Goal: Task Accomplishment & Management: Use online tool/utility

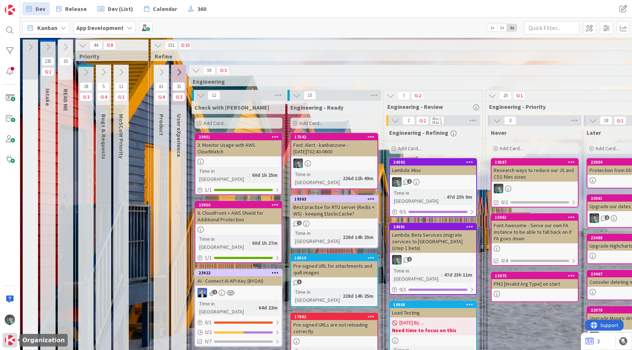
click at [7, 343] on img at bounding box center [10, 340] width 10 height 10
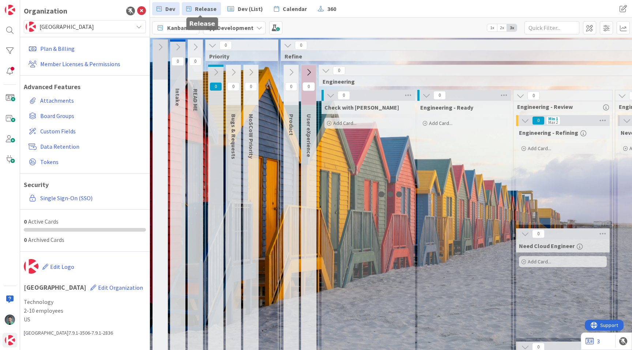
click at [199, 9] on span "Release" at bounding box center [206, 8] width 22 height 9
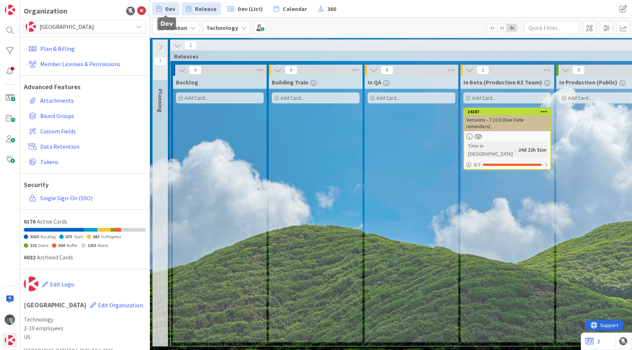
click at [167, 10] on span "Dev" at bounding box center [170, 8] width 10 height 9
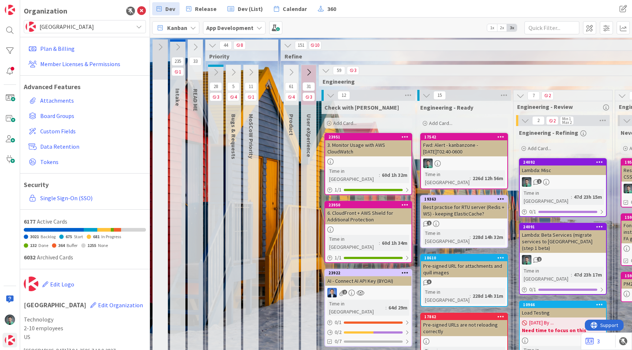
click at [227, 151] on div "Bugs & Requests" at bounding box center [235, 136] width 18 height 53
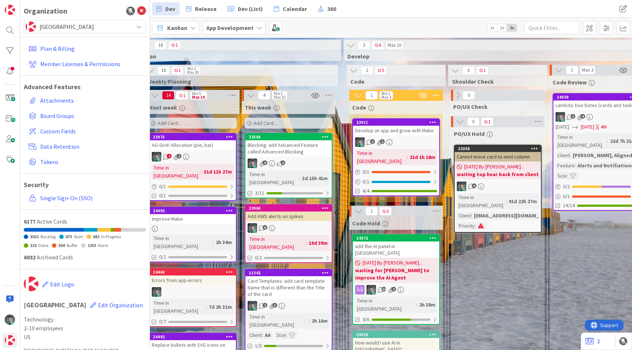
scroll to position [3, 791]
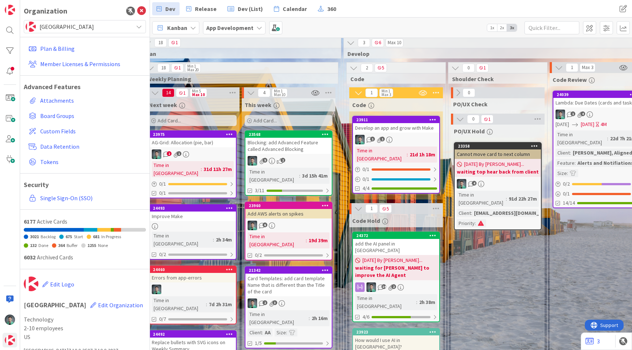
click at [299, 144] on div "Blocking: add Advanced Feature called Advanced Blocking" at bounding box center [288, 146] width 86 height 16
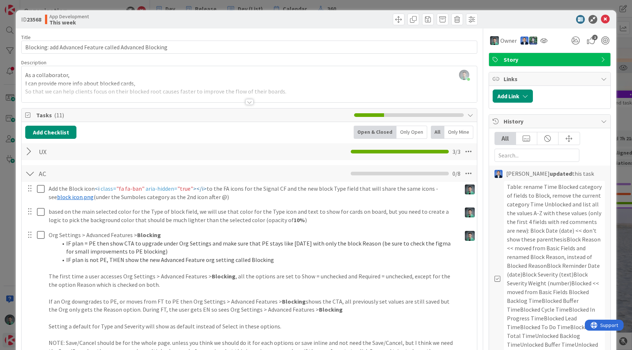
click at [267, 2] on div "ID 23568 App Development This week Title 56 / 128 Blocking: add Advanced Featur…" at bounding box center [316, 175] width 632 height 350
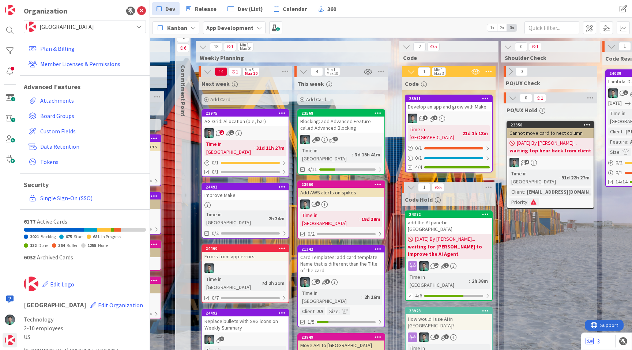
scroll to position [23, 738]
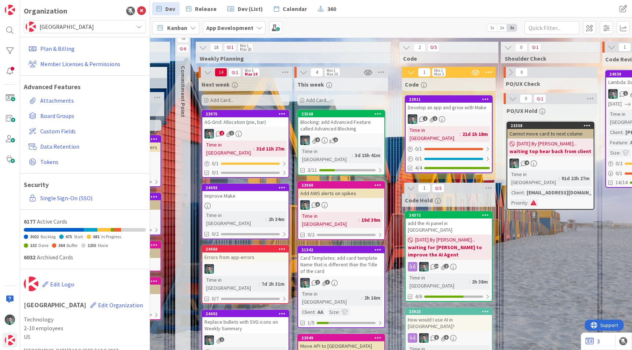
click at [275, 191] on div "Improve Make" at bounding box center [245, 196] width 86 height 10
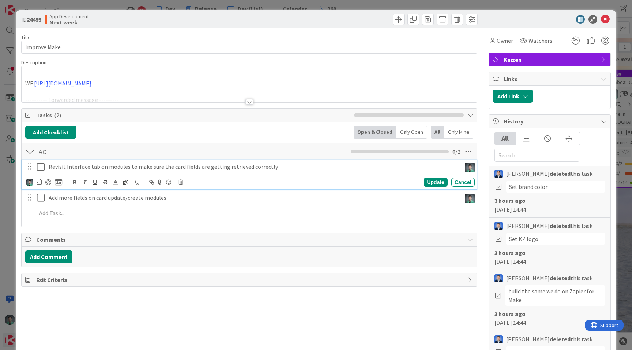
click at [223, 166] on p "Revisit Interface tab on modules to make sure the card fields are getting retri…" at bounding box center [253, 167] width 409 height 8
click at [39, 182] on icon at bounding box center [39, 182] width 5 height 6
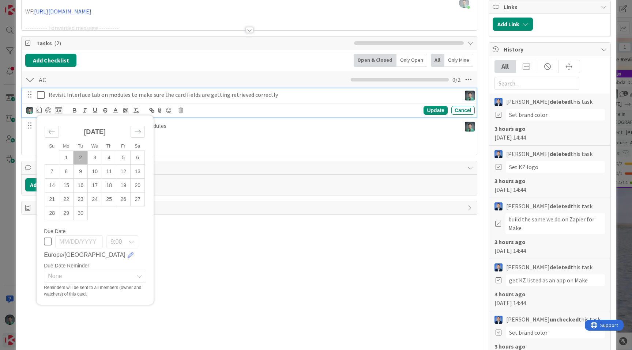
scroll to position [73, 0]
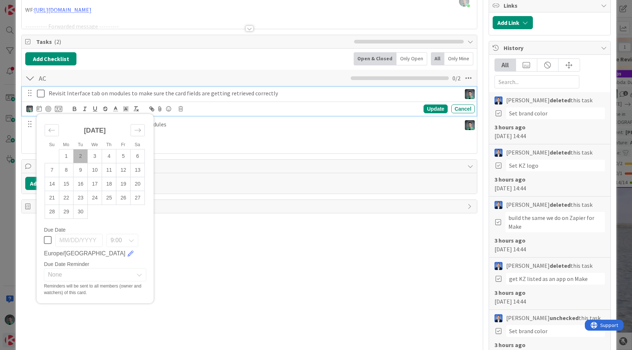
click at [47, 240] on icon at bounding box center [48, 240] width 8 height 9
click at [123, 158] on td "5" at bounding box center [123, 156] width 14 height 14
type input "[DATE]"
click at [75, 283] on div "Reminders will be sent to all members (owner and watchers) of this card." at bounding box center [95, 289] width 102 height 13
click at [80, 279] on span "None" at bounding box center [89, 275] width 82 height 10
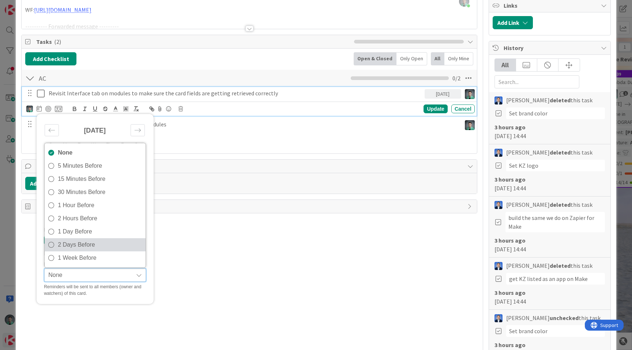
click at [97, 245] on span "2 Days Before" at bounding box center [100, 244] width 84 height 11
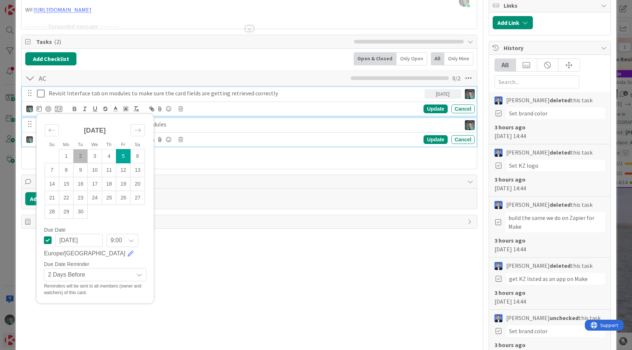
click at [237, 120] on p "Add more fields on card update/create modules" at bounding box center [253, 124] width 409 height 8
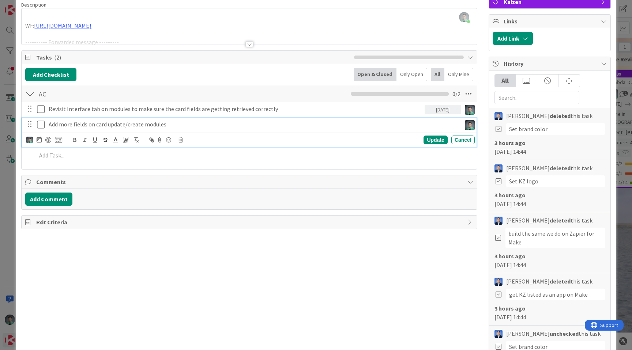
click at [7, 203] on div "ID 24493 App Development Next week Title 12 / 128 Improve Make Description Vlad…" at bounding box center [316, 175] width 632 height 350
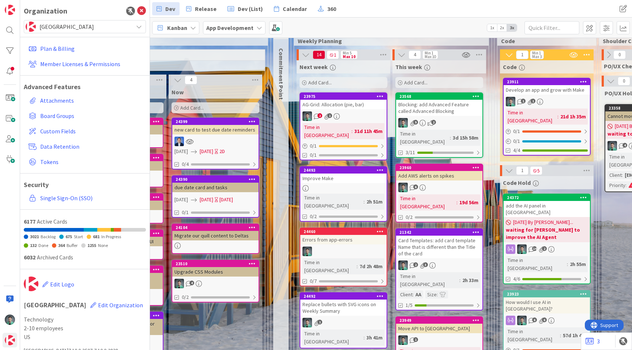
scroll to position [40, 640]
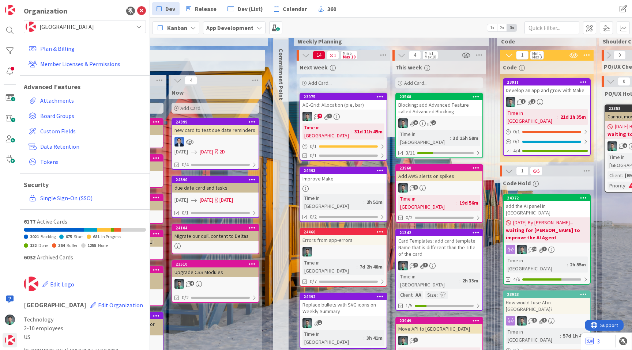
click at [366, 186] on div at bounding box center [343, 189] width 86 height 6
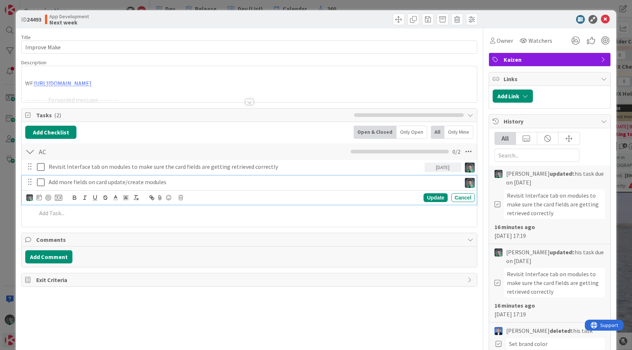
click at [137, 184] on p "Add more fields on card update/create modules" at bounding box center [253, 182] width 409 height 8
click at [40, 197] on icon at bounding box center [39, 197] width 5 height 6
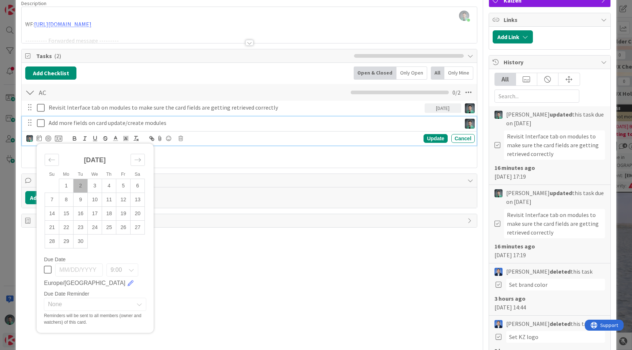
scroll to position [71, 0]
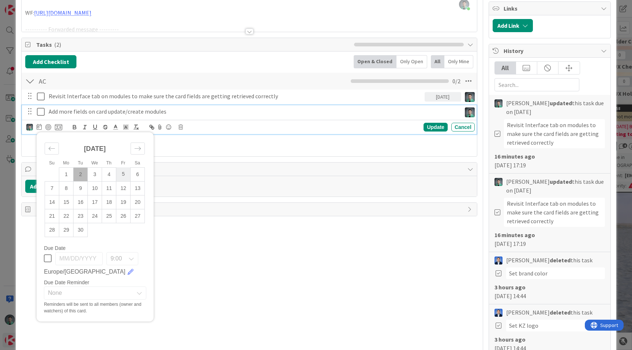
click at [120, 176] on td "5" at bounding box center [123, 174] width 14 height 14
type input "[DATE]"
click at [71, 296] on span "None" at bounding box center [89, 293] width 82 height 10
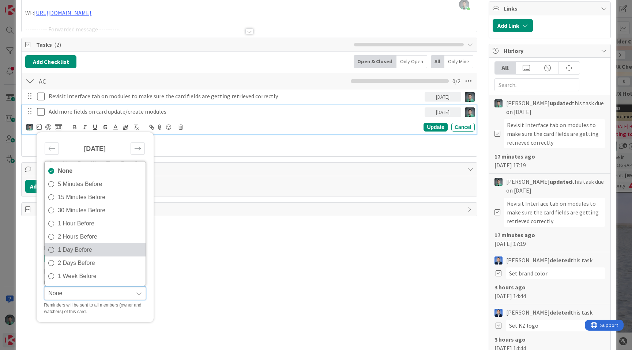
click at [101, 250] on span "1 Day Before" at bounding box center [100, 250] width 84 height 11
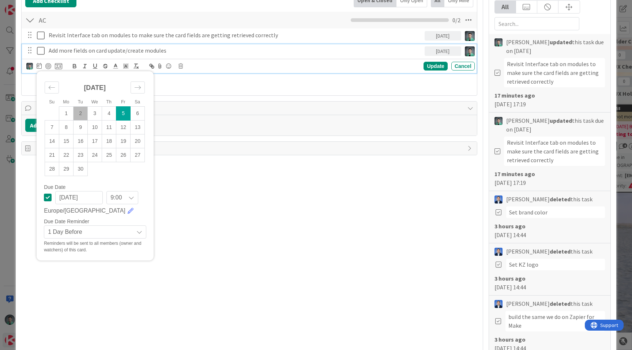
scroll to position [147, 0]
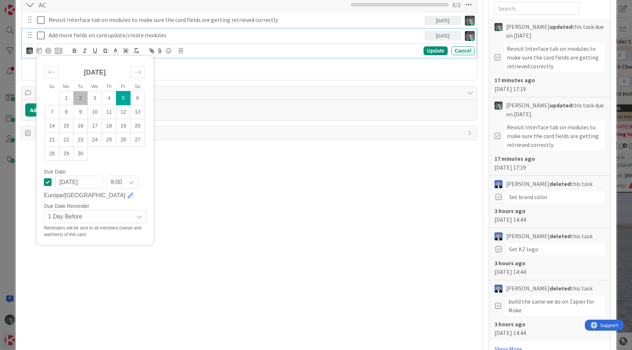
click at [223, 73] on div "Revisit Interface tab on modules to make sure the card fields are getting retri…" at bounding box center [249, 44] width 448 height 63
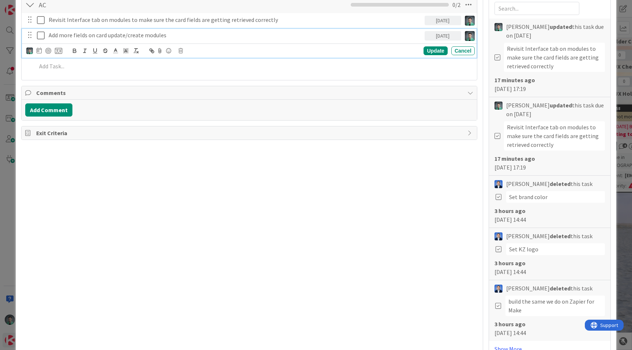
click at [297, 40] on div "Add more fields on card update/create modules" at bounding box center [235, 35] width 379 height 13
click at [38, 52] on icon at bounding box center [39, 51] width 5 height 6
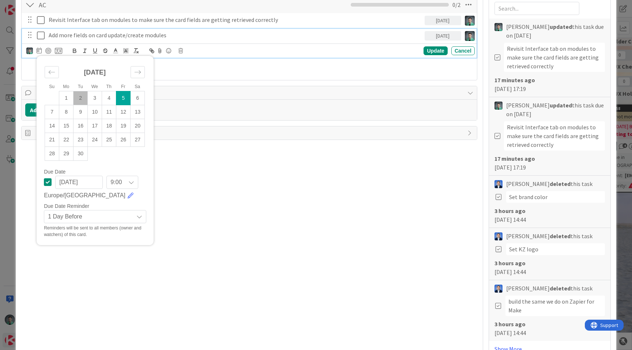
click at [97, 213] on span "1 Day Before" at bounding box center [89, 217] width 82 height 10
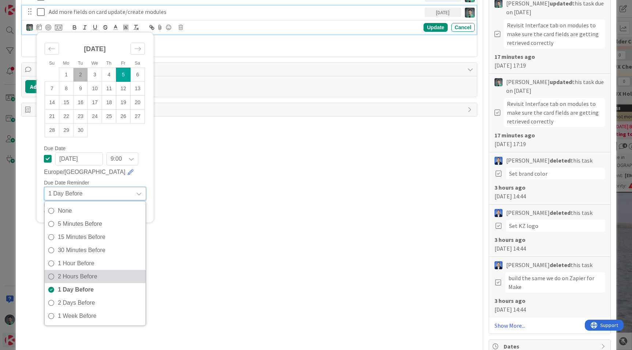
scroll to position [173, 0]
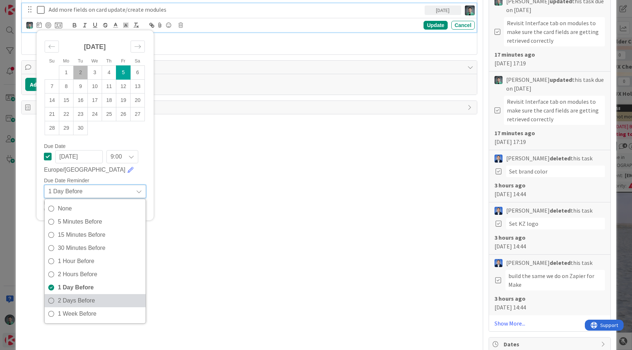
click at [80, 302] on span "2 Days Before" at bounding box center [100, 300] width 84 height 11
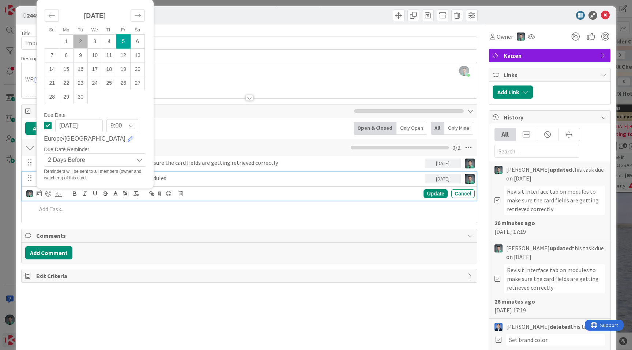
scroll to position [0, 0]
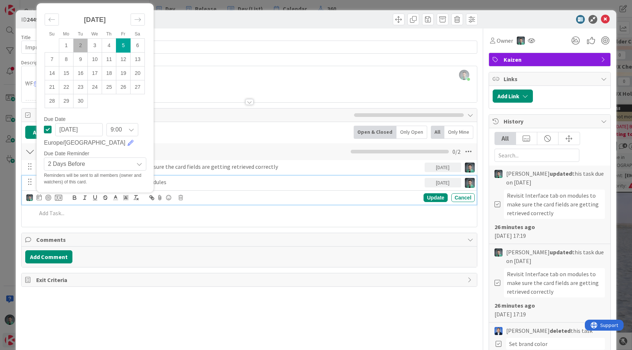
click at [285, 15] on div at bounding box center [364, 20] width 226 height 12
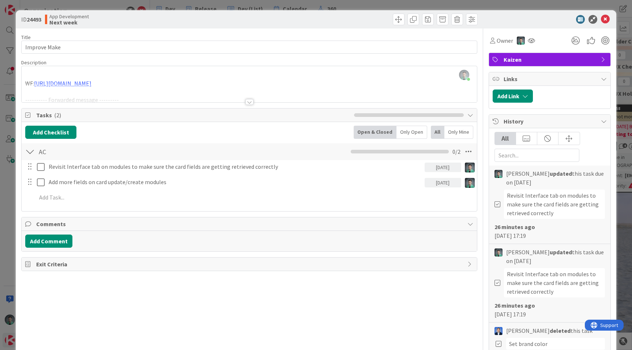
click at [263, 22] on div at bounding box center [364, 20] width 226 height 12
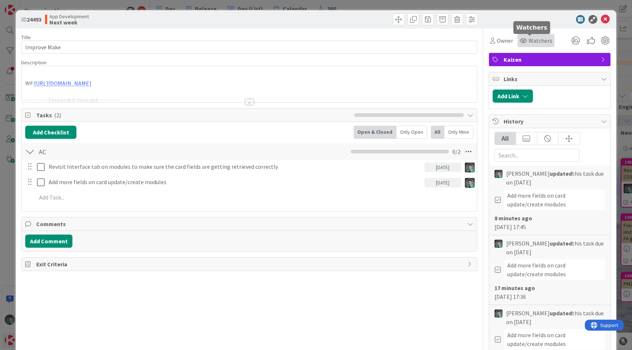
click at [522, 37] on div "Watchers" at bounding box center [535, 40] width 33 height 9
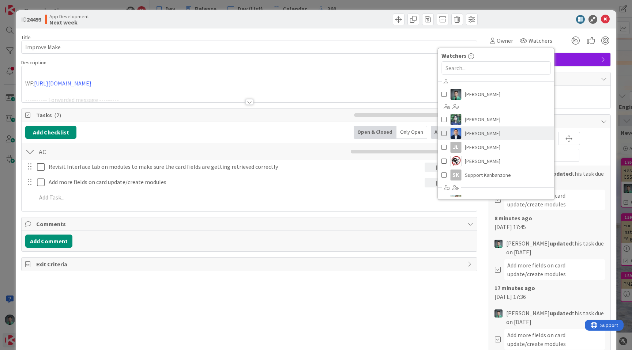
click at [469, 134] on span "[PERSON_NAME]" at bounding box center [482, 133] width 35 height 11
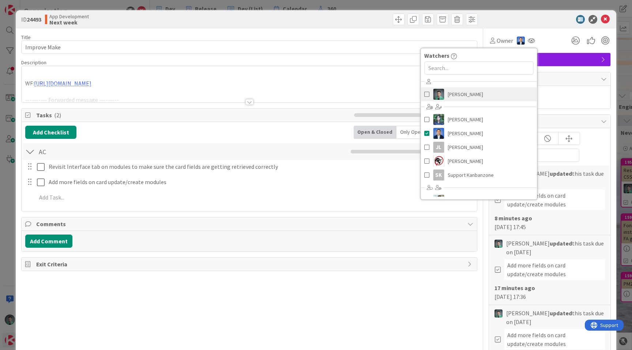
click at [484, 97] on link "[PERSON_NAME]" at bounding box center [478, 94] width 116 height 14
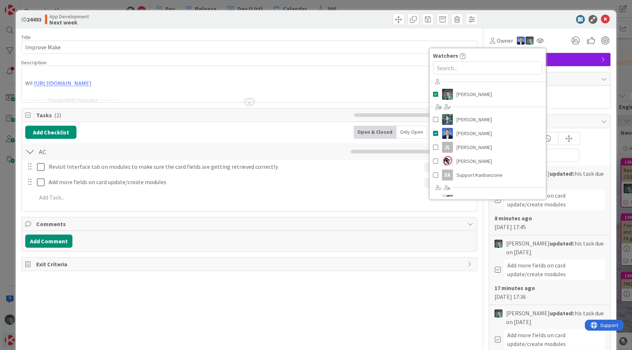
click at [346, 22] on div at bounding box center [364, 20] width 226 height 12
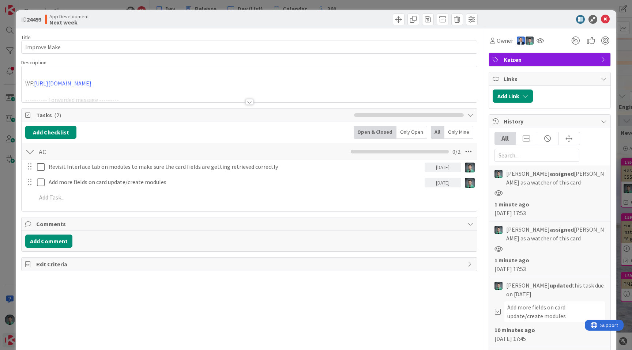
click at [121, 5] on div "ID 24493 App Development Next week Title 12 / 128 Improve Make Description WF: …" at bounding box center [316, 175] width 632 height 350
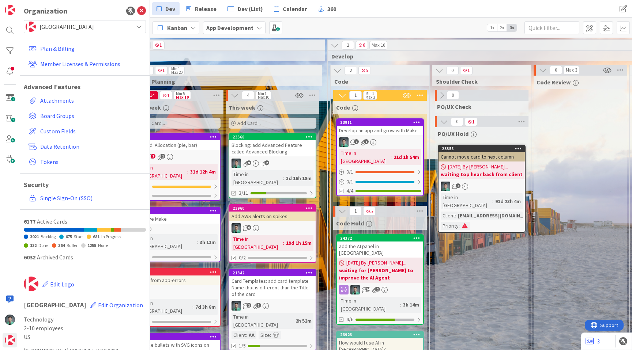
scroll to position [0, 807]
click at [203, 9] on span "Release" at bounding box center [206, 8] width 22 height 9
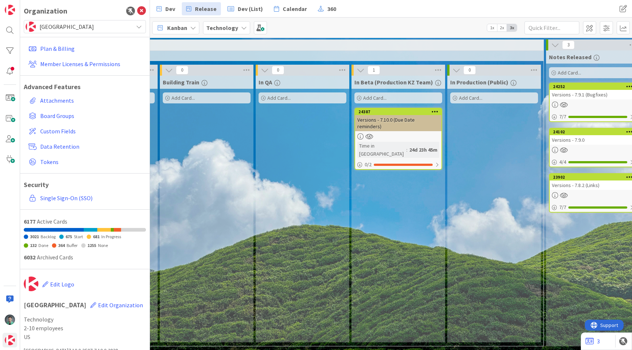
scroll to position [0, 120]
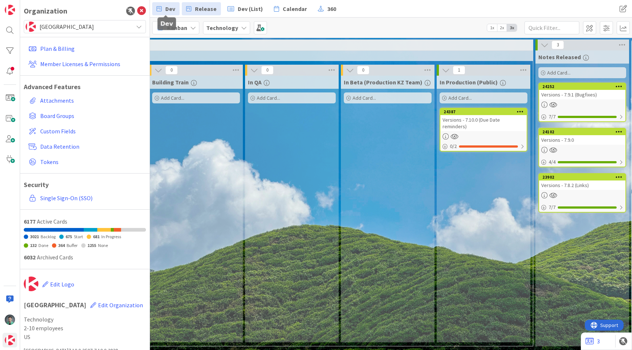
click at [163, 7] on link "Dev" at bounding box center [165, 8] width 27 height 13
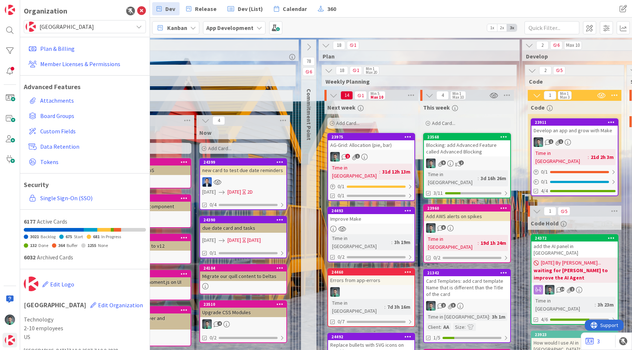
scroll to position [0, 598]
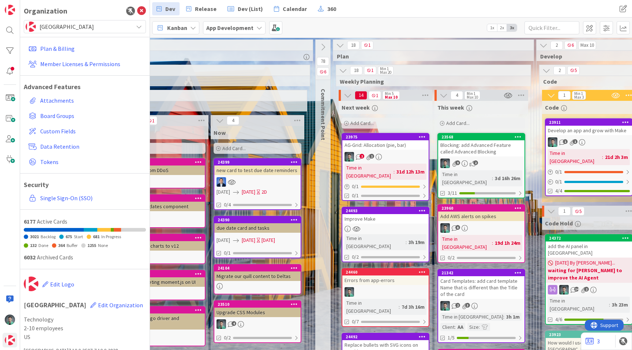
click at [396, 214] on div "Improve Make" at bounding box center [385, 219] width 86 height 10
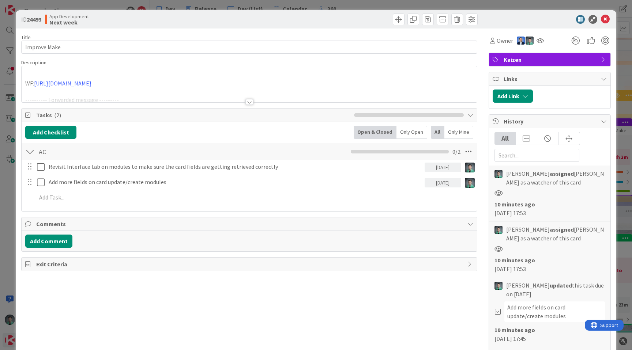
click at [349, 5] on div "ID 24493 App Development Next week Title 12 / 128 Improve Make Description WF: …" at bounding box center [316, 175] width 632 height 350
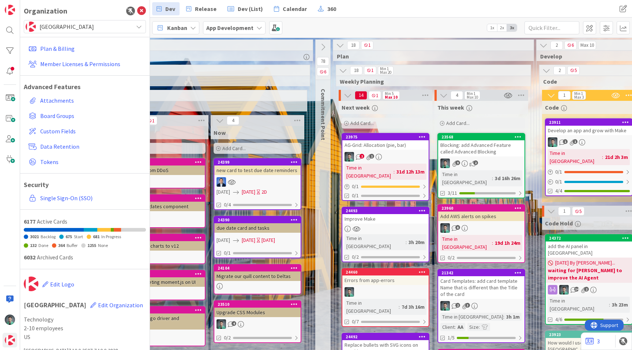
click at [368, 126] on div "Add Card..." at bounding box center [385, 123] width 88 height 11
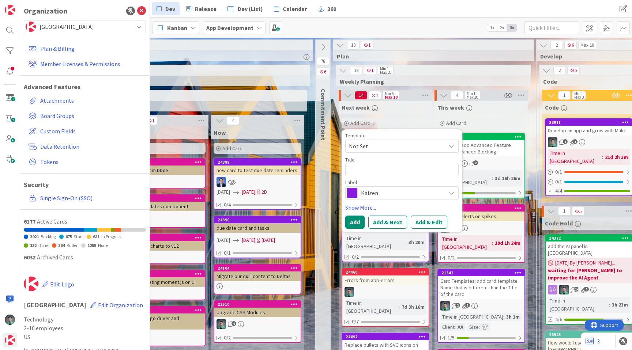
type textarea "x"
type textarea "t"
type textarea "x"
type textarea "te"
type textarea "x"
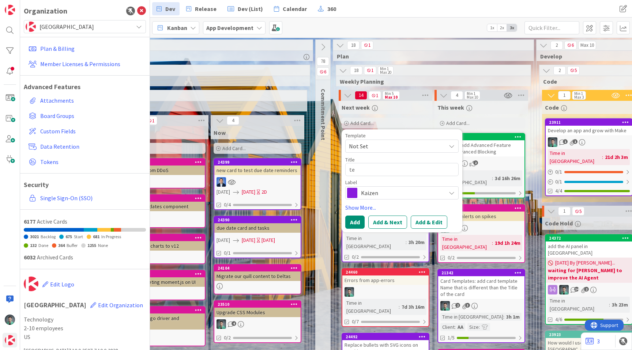
type textarea "tes"
type textarea "x"
type textarea "test"
type textarea "x"
type textarea "test"
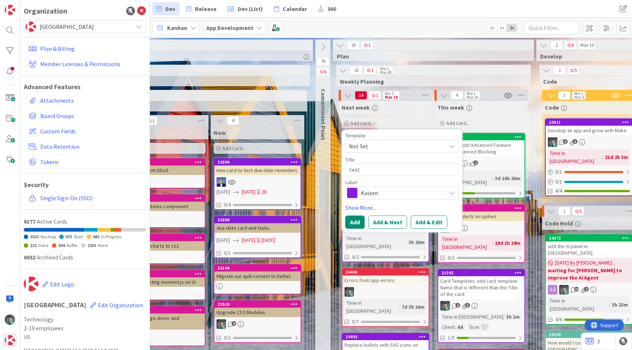
type textarea "x"
type textarea "test r"
type textarea "x"
type textarea "test rem"
type textarea "x"
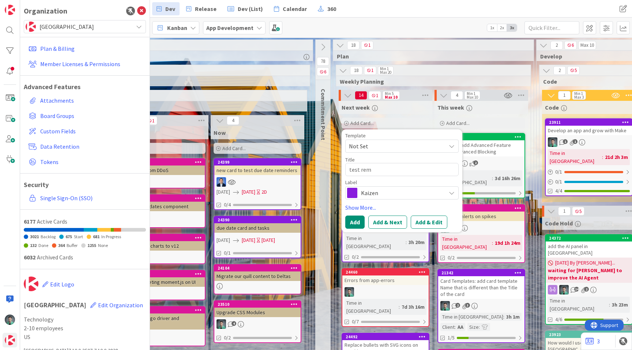
type textarea "test remi"
type textarea "x"
type textarea "test remind"
type textarea "x"
type textarea "test reminde"
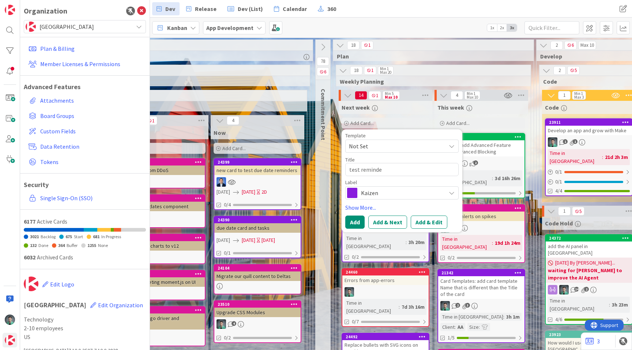
type textarea "x"
type textarea "test reminder"
type textarea "x"
type textarea "test reminders"
type textarea "x"
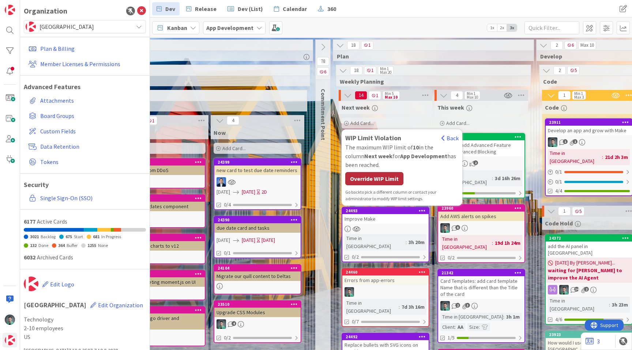
click at [392, 178] on div "Override WIP Limit" at bounding box center [374, 178] width 58 height 13
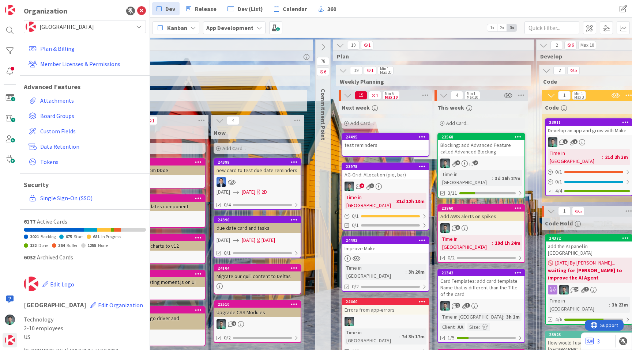
click at [371, 141] on div "test reminders" at bounding box center [385, 145] width 86 height 10
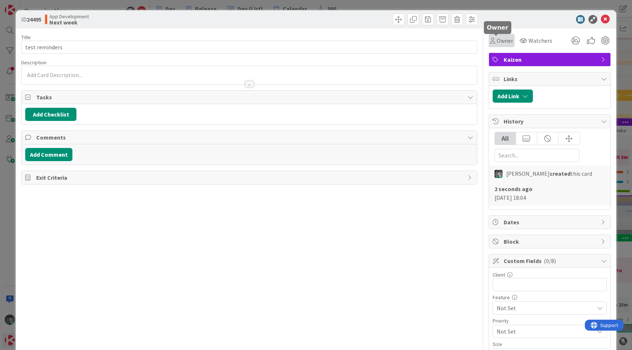
click at [496, 40] on span "Owner" at bounding box center [504, 40] width 16 height 9
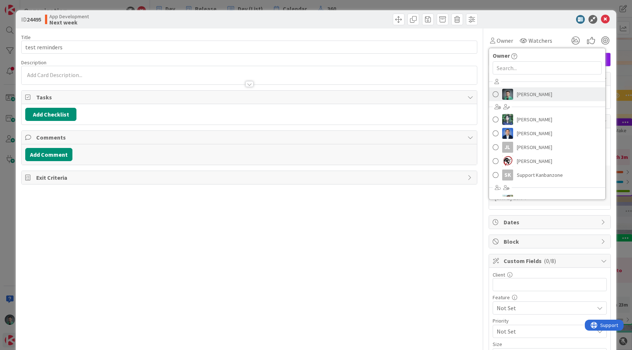
click at [509, 96] on link "[PERSON_NAME]" at bounding box center [547, 94] width 116 height 14
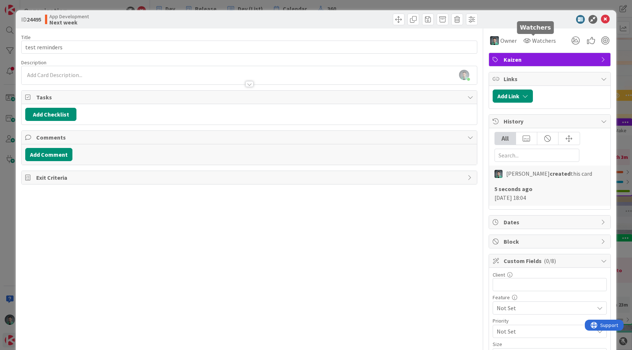
click at [536, 29] on div "Owner Owner Remove Set as Watcher [PERSON_NAME] [PERSON_NAME] [PERSON_NAME] [PE…" at bounding box center [549, 38] width 122 height 19
click at [532, 37] on span "Watchers" at bounding box center [544, 40] width 24 height 9
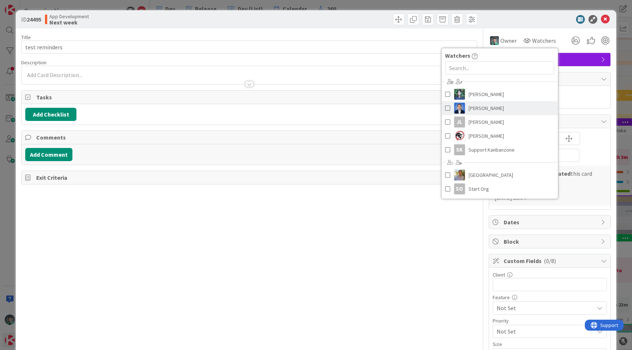
click at [484, 102] on link "[PERSON_NAME]" at bounding box center [499, 108] width 116 height 14
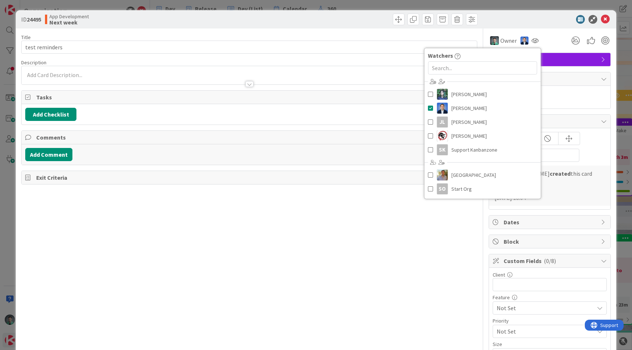
click at [504, 21] on div at bounding box center [545, 19] width 129 height 9
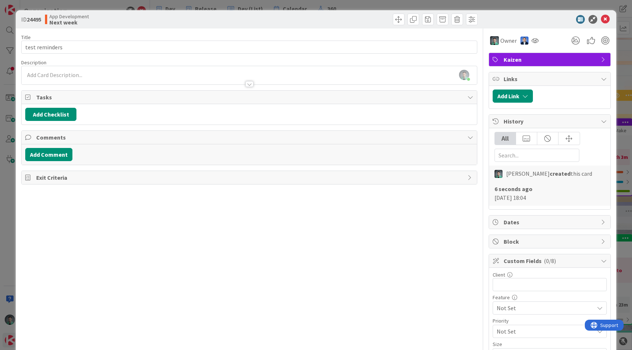
click at [521, 223] on span "Dates" at bounding box center [550, 222] width 94 height 9
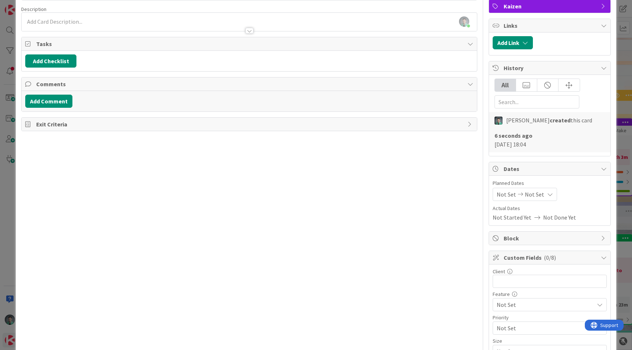
scroll to position [58, 0]
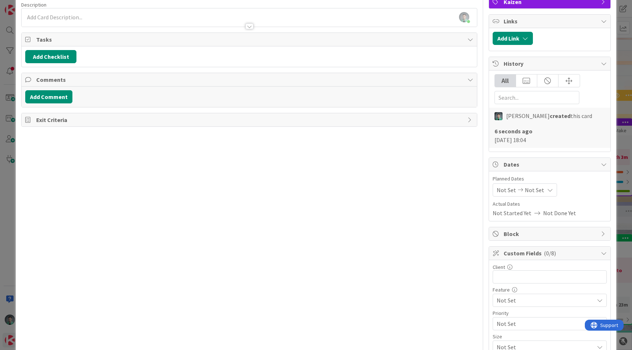
click at [532, 191] on span "Not Set" at bounding box center [534, 190] width 19 height 9
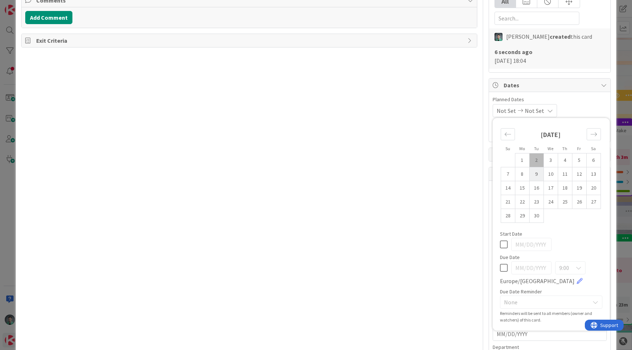
scroll to position [140, 0]
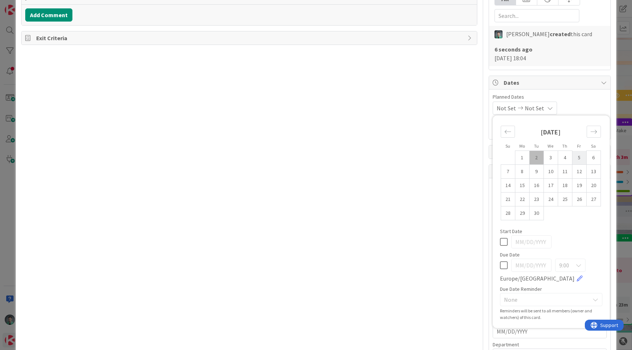
click at [575, 157] on td "5" at bounding box center [579, 158] width 14 height 14
type input "[DATE]"
click at [500, 239] on icon at bounding box center [504, 242] width 8 height 9
click at [500, 267] on icon at bounding box center [504, 265] width 8 height 9
click at [572, 158] on td "5" at bounding box center [579, 158] width 14 height 14
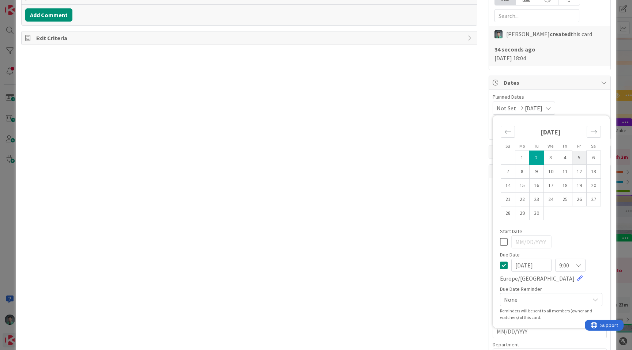
type input "[DATE]"
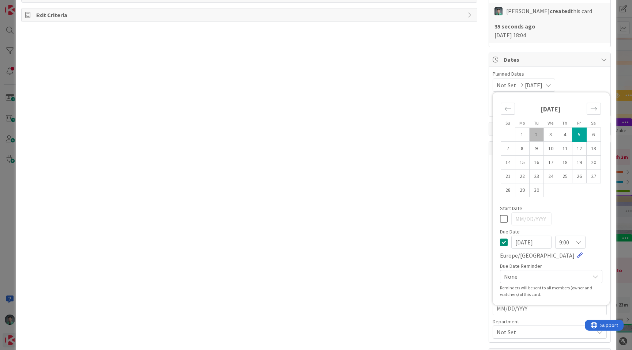
scroll to position [166, 0]
click at [559, 241] on span "9:00" at bounding box center [564, 239] width 10 height 10
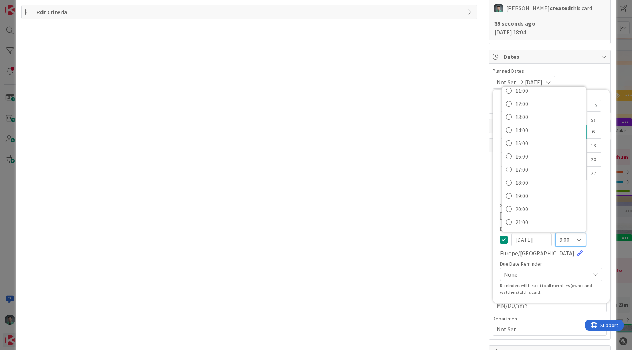
scroll to position [152, 0]
click at [538, 194] on span "19:00" at bounding box center [548, 194] width 67 height 11
click at [535, 272] on span "None" at bounding box center [545, 274] width 82 height 10
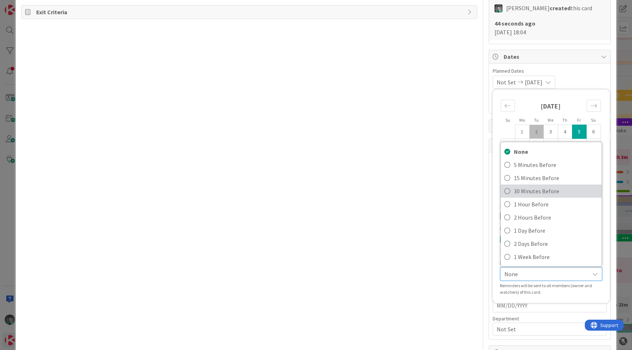
click at [526, 194] on span "30 Minutes Before" at bounding box center [556, 191] width 84 height 11
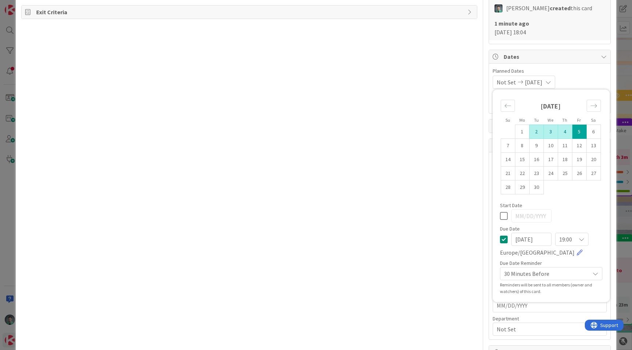
click at [532, 132] on td "2" at bounding box center [536, 132] width 14 height 14
type input "[DATE]"
click at [532, 128] on td "2" at bounding box center [536, 132] width 14 height 14
type input "[DATE]"
click at [500, 213] on icon at bounding box center [504, 216] width 8 height 9
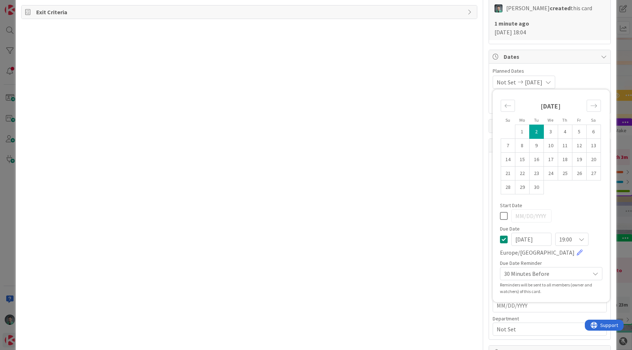
click at [578, 206] on div "Start Date" at bounding box center [551, 205] width 102 height 5
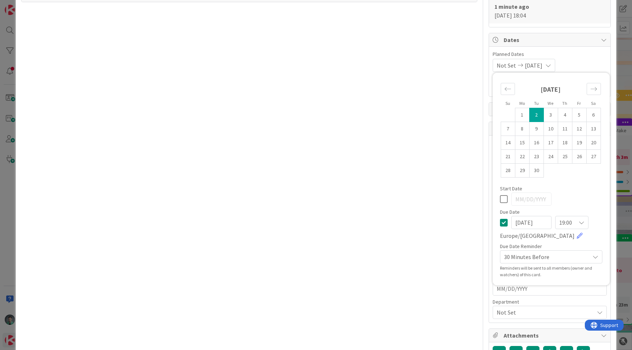
scroll to position [189, 0]
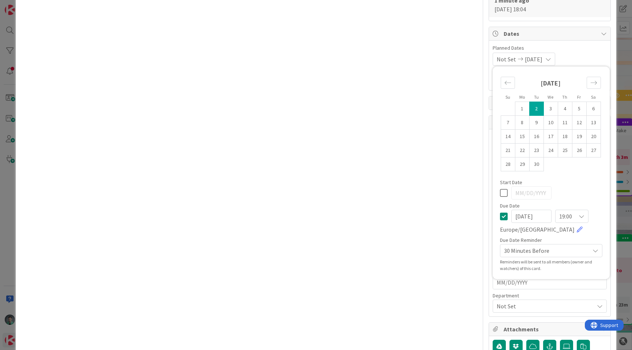
click at [582, 53] on div "Not Set [DATE] Su Mo Tu We Th Fr Sa [DATE] 1 2 3 4 5 6 7 8 9 10 11 12 13 14 15 …" at bounding box center [549, 59] width 114 height 13
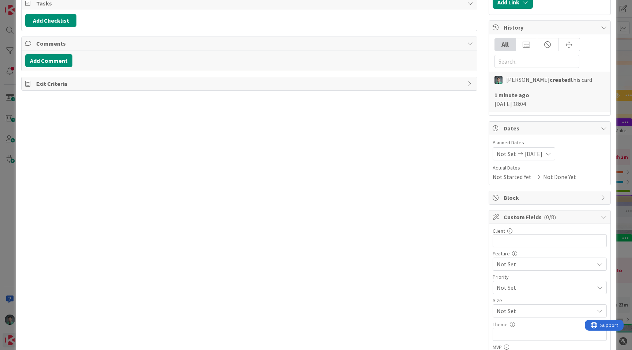
scroll to position [0, 0]
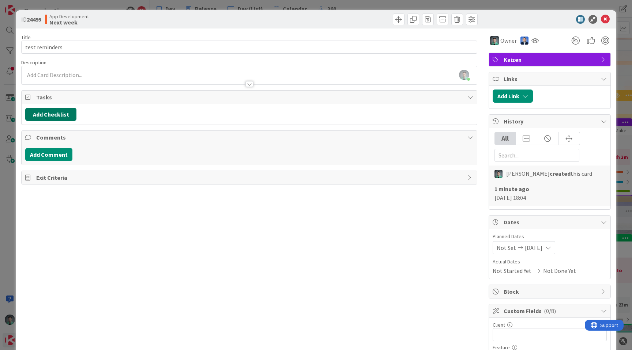
click at [51, 116] on button "Add Checklist" at bounding box center [50, 114] width 51 height 13
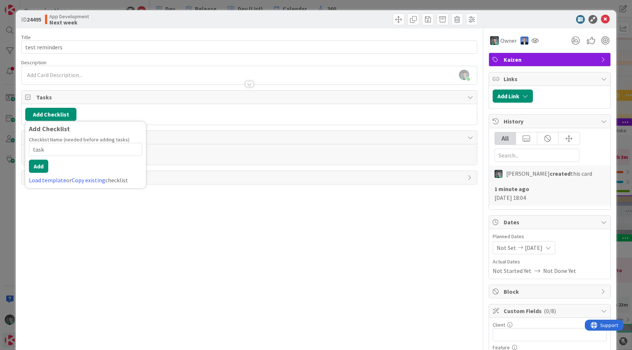
type input "tasks"
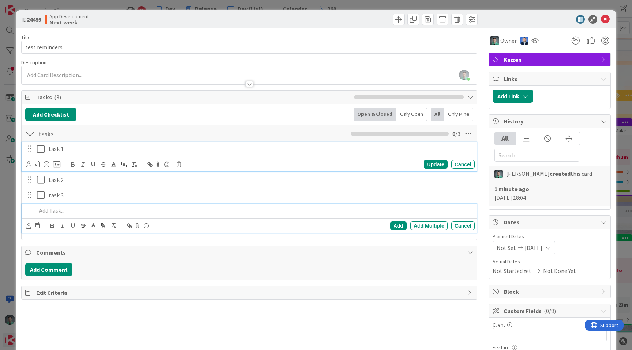
click at [61, 151] on p "task 1" at bounding box center [260, 149] width 423 height 8
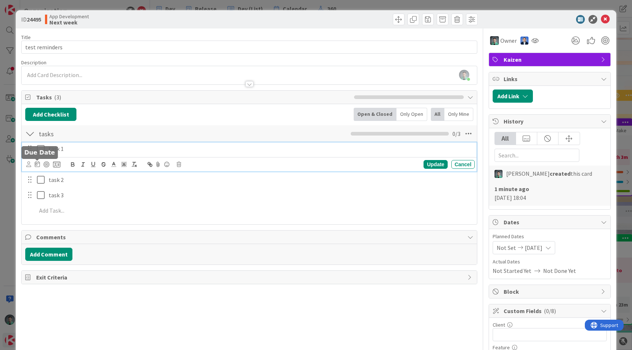
click at [38, 165] on icon at bounding box center [37, 164] width 5 height 6
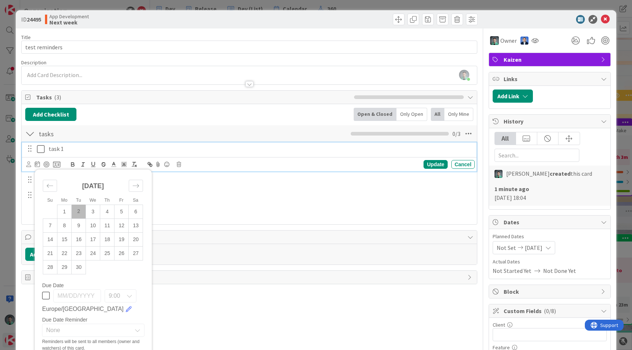
click at [85, 212] on td "2" at bounding box center [79, 212] width 14 height 14
type input "[DATE]"
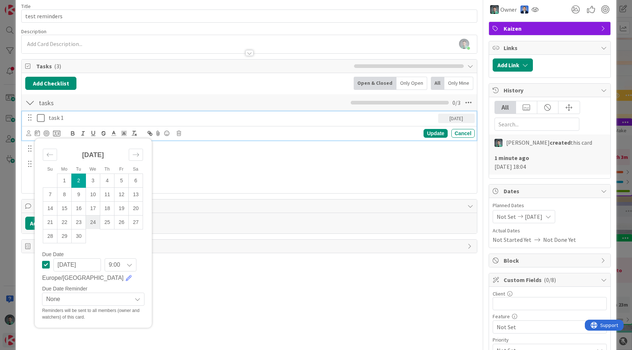
scroll to position [34, 0]
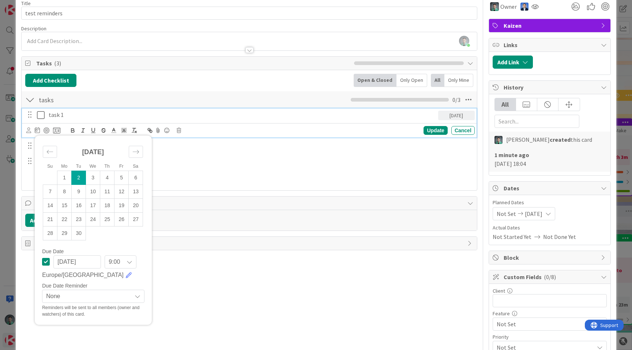
click at [125, 260] on div "9:00" at bounding box center [121, 262] width 32 height 13
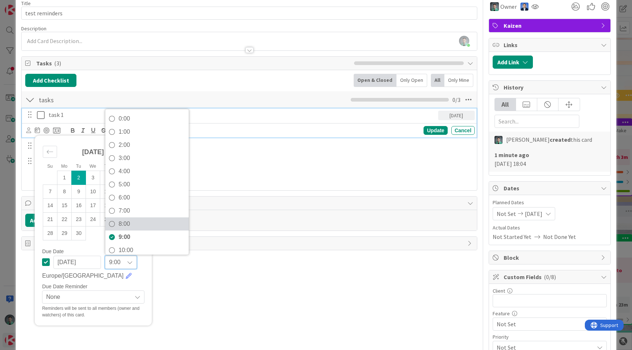
scroll to position [176, 0]
click at [138, 190] on span "19:00" at bounding box center [151, 192] width 67 height 11
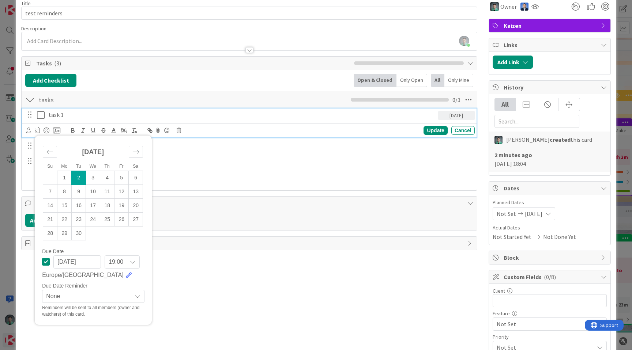
click at [74, 300] on span "None" at bounding box center [87, 296] width 82 height 10
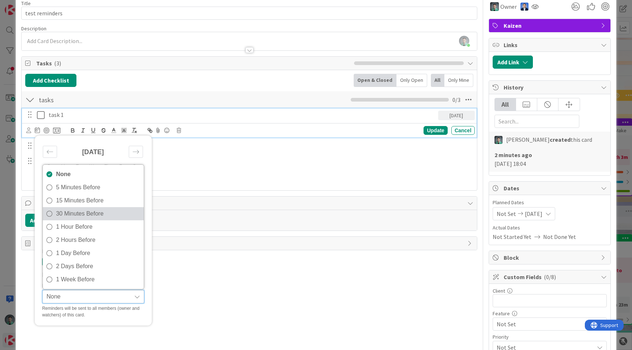
click at [86, 217] on span "30 Minutes Before" at bounding box center [98, 213] width 84 height 11
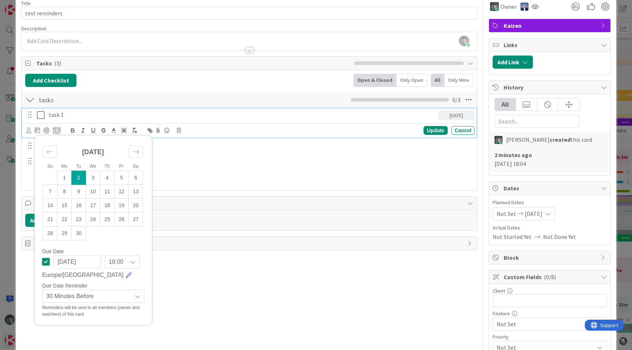
click at [201, 283] on div "Title 14 / 128 test reminders Description [PERSON_NAME] just joined Owner Kaize…" at bounding box center [249, 275] width 456 height 560
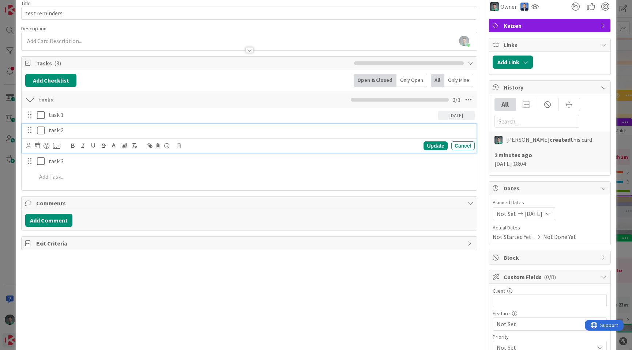
click at [111, 129] on p "task 2" at bounding box center [260, 130] width 423 height 8
click at [35, 148] on icon at bounding box center [37, 146] width 5 height 6
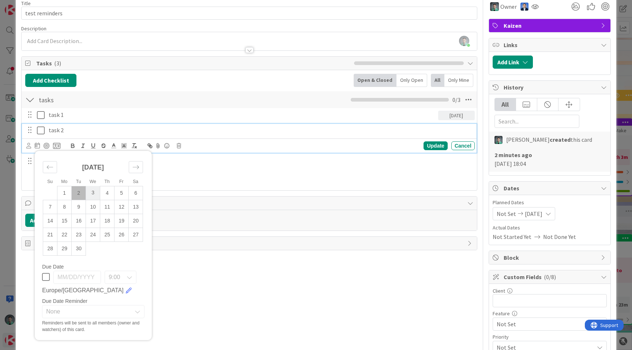
click at [92, 193] on td "3" at bounding box center [93, 193] width 14 height 14
type input "[DATE]"
click at [120, 279] on div "9:00" at bounding box center [121, 277] width 32 height 13
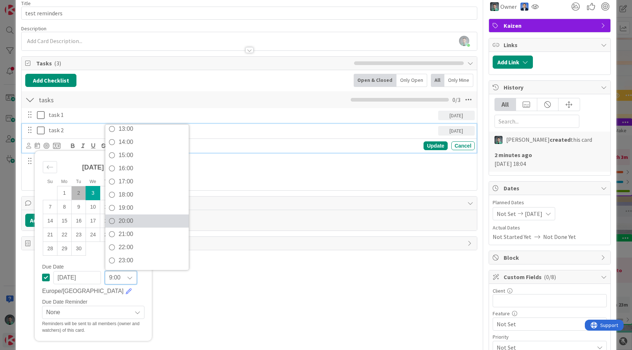
click at [144, 217] on span "20:00" at bounding box center [151, 221] width 67 height 11
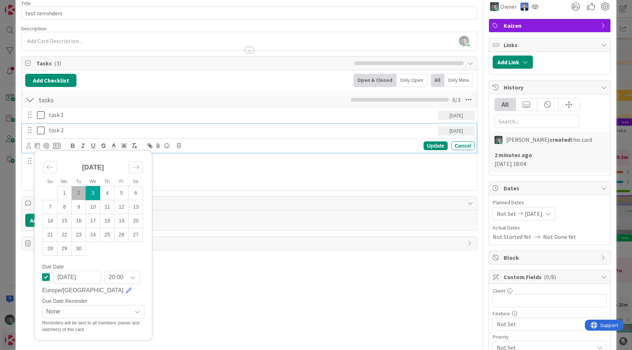
click at [60, 308] on span "None" at bounding box center [87, 312] width 82 height 10
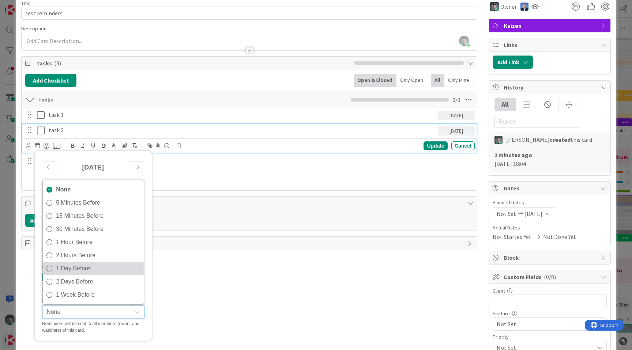
click at [77, 269] on span "1 Day Before" at bounding box center [98, 268] width 84 height 11
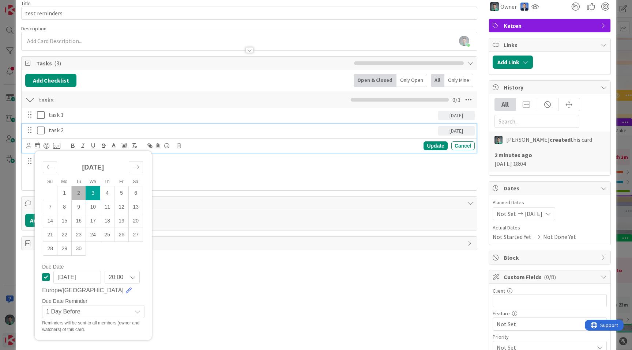
click at [106, 295] on div "Su Mo Tu We Th Fr Sa [DATE] 1 2 3 4 5 6 7 8 9 10 11 12 13 14 15 16 17 18 19 20 …" at bounding box center [93, 246] width 110 height 182
click at [189, 164] on p "task 3" at bounding box center [260, 161] width 423 height 8
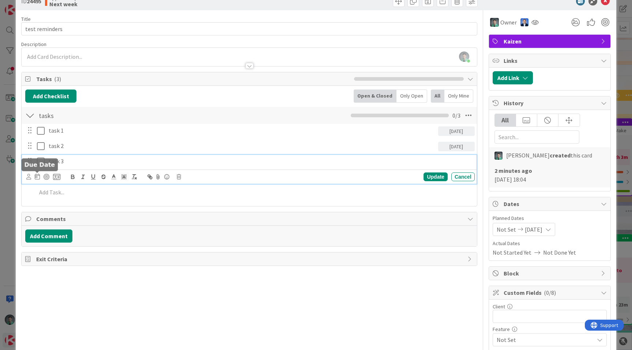
click at [37, 178] on icon at bounding box center [37, 177] width 5 height 6
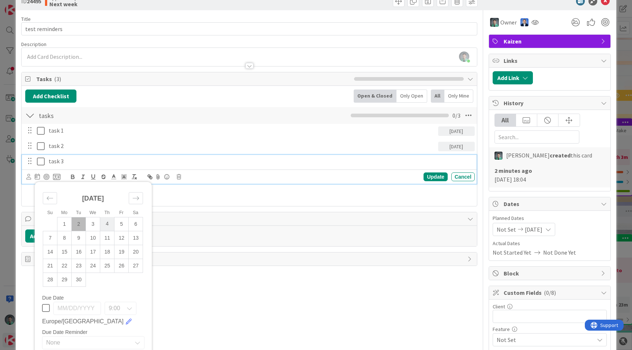
click at [103, 224] on td "4" at bounding box center [107, 224] width 14 height 14
type input "[DATE]"
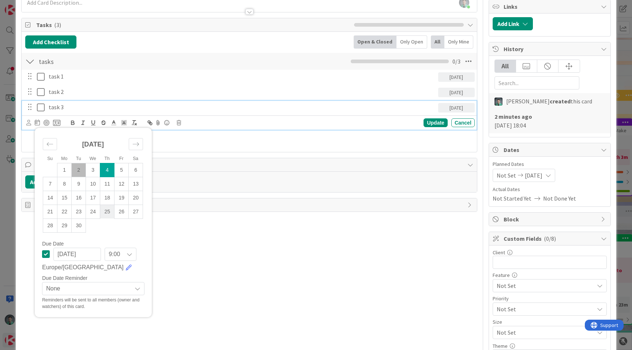
scroll to position [103, 0]
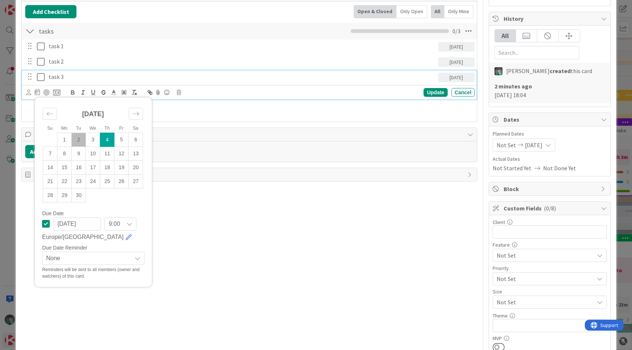
click at [125, 221] on div "9:00" at bounding box center [121, 224] width 32 height 13
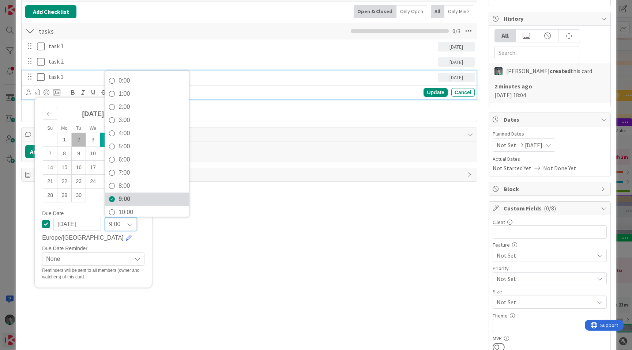
scroll to position [176, 0]
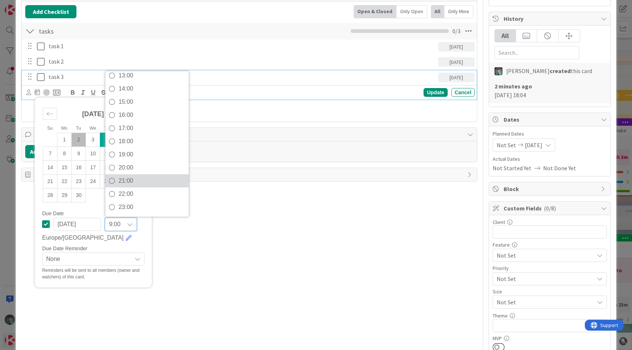
click at [142, 181] on span "21:00" at bounding box center [151, 180] width 67 height 11
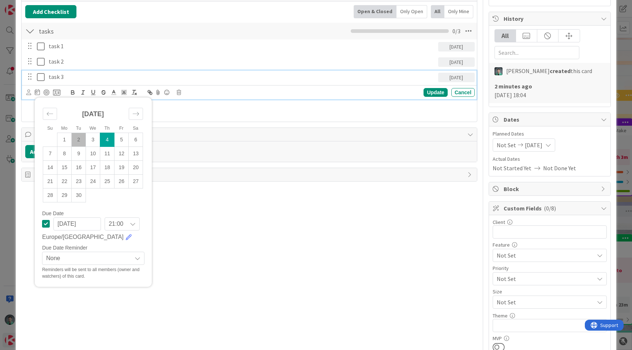
click at [117, 224] on span "21:00" at bounding box center [116, 224] width 15 height 10
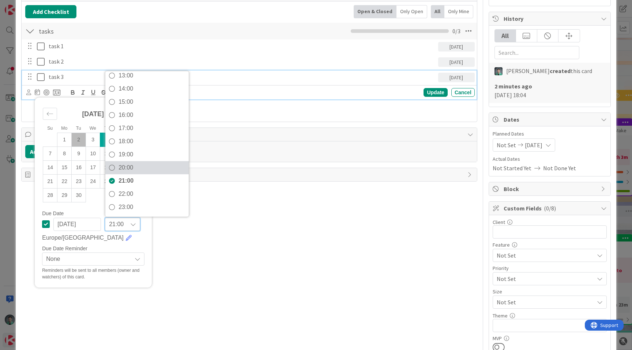
click at [137, 165] on span "20:00" at bounding box center [151, 167] width 67 height 11
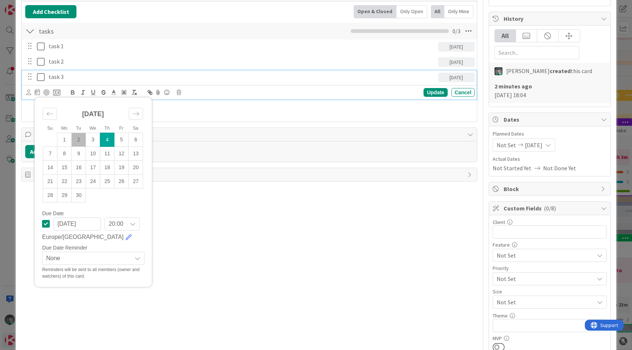
click at [115, 223] on span "20:00" at bounding box center [116, 224] width 15 height 10
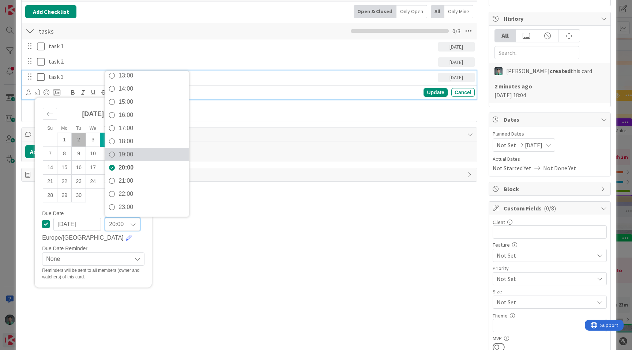
click at [139, 156] on span "19:00" at bounding box center [151, 154] width 67 height 11
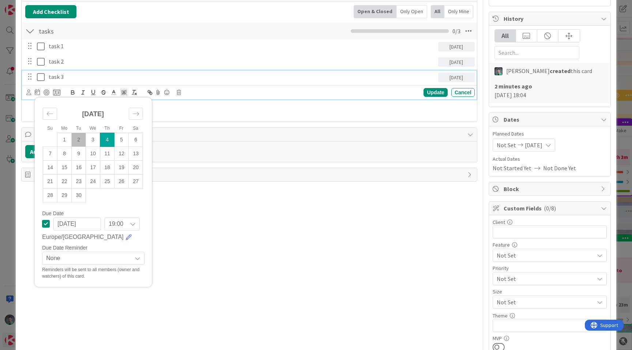
click at [58, 259] on span "None" at bounding box center [87, 258] width 82 height 10
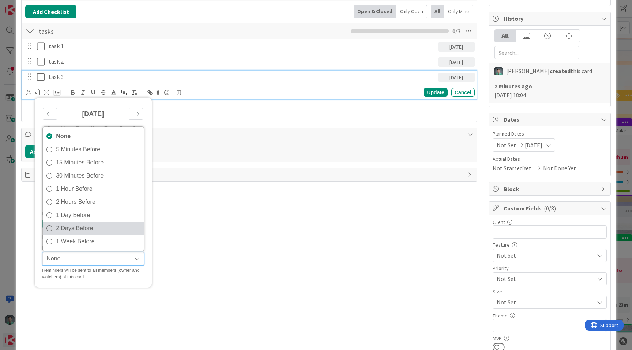
click at [87, 226] on span "2 Days Before" at bounding box center [98, 228] width 84 height 11
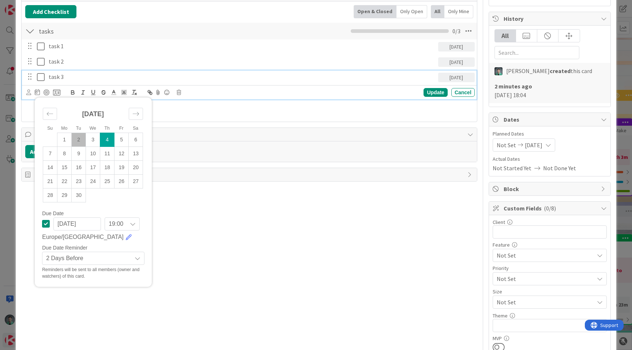
click at [200, 188] on div "Title 14 / 128 test reminders Description [PERSON_NAME] joined 2 m ago Owner Ka…" at bounding box center [249, 206] width 456 height 560
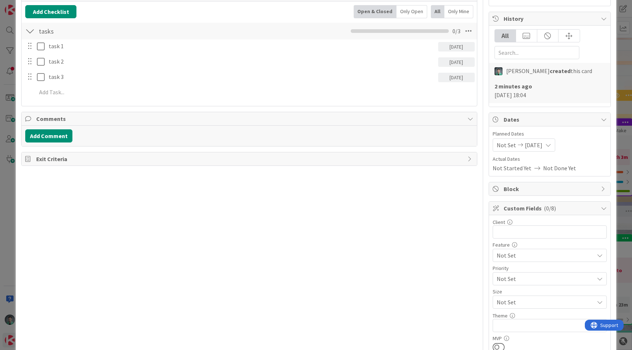
scroll to position [0, 0]
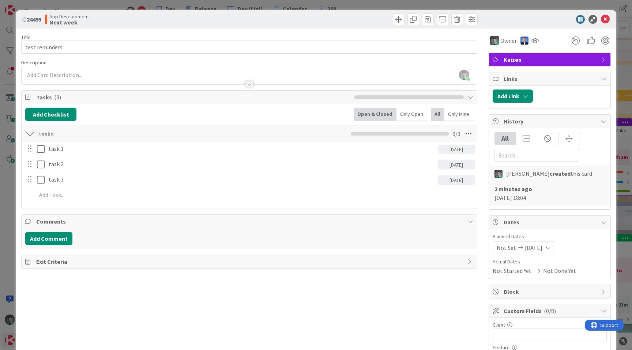
click at [166, 3] on div "ID 24495 App Development Next week Title 14 / 128 test reminders Description [P…" at bounding box center [316, 175] width 632 height 350
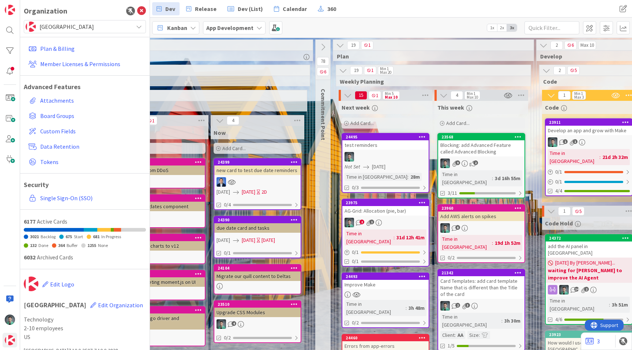
click at [391, 149] on div "test reminders" at bounding box center [385, 145] width 86 height 10
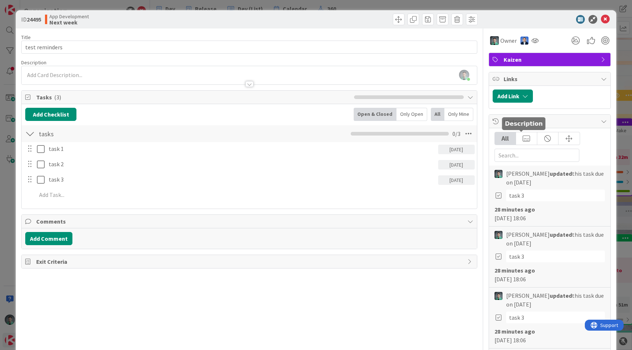
click at [535, 125] on span "History" at bounding box center [550, 121] width 94 height 9
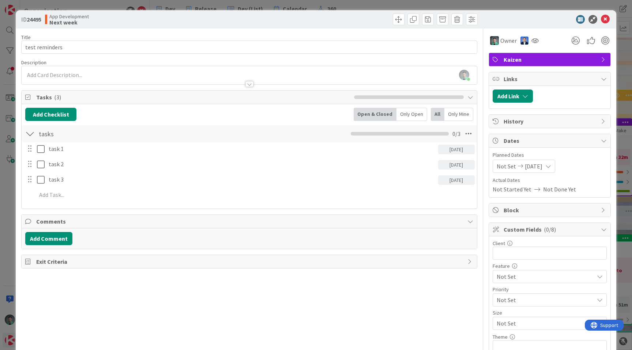
click at [355, 4] on div "ID 24495 App Development Next week Title 14 / 128 test reminders Description [P…" at bounding box center [316, 175] width 632 height 350
